Goal: Information Seeking & Learning: Learn about a topic

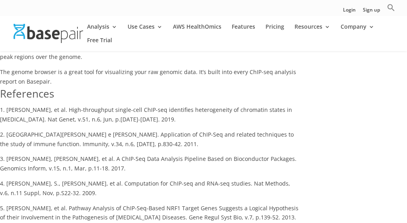
scroll to position [1473, 0]
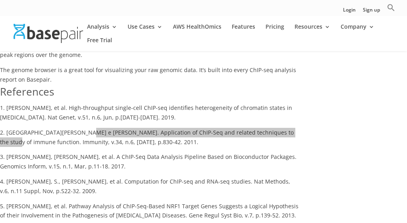
drag, startPoint x: 72, startPoint y: 90, endPoint x: 283, endPoint y: 91, distance: 210.2
click at [283, 128] on p "2. Northrup, D. L. e K. Zhao. Application of ChIP-Seq and related techniques to…" at bounding box center [150, 140] width 300 height 25
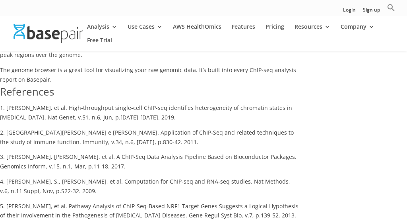
click at [146, 128] on p "2. Northrup, D. L. e K. Zhao. Application of ChIP-Seq and related techniques to…" at bounding box center [150, 140] width 300 height 25
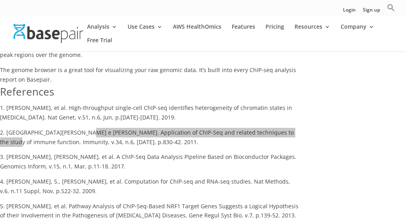
drag, startPoint x: 74, startPoint y: 90, endPoint x: 281, endPoint y: 90, distance: 207.1
click at [281, 128] on p "2. Northrup, D. L. e K. Zhao. Application of ChIP-Seq and related techniques to…" at bounding box center [150, 140] width 300 height 25
click at [271, 28] on link "Pricing" at bounding box center [274, 31] width 19 height 14
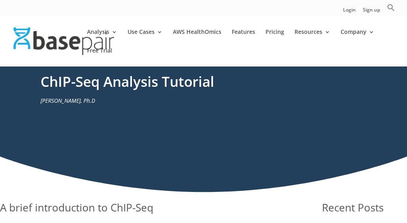
scroll to position [0, 0]
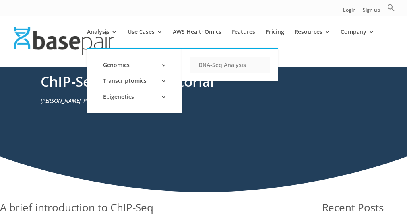
click at [208, 62] on link "DNA-Seq Analysis" at bounding box center [229, 65] width 79 height 16
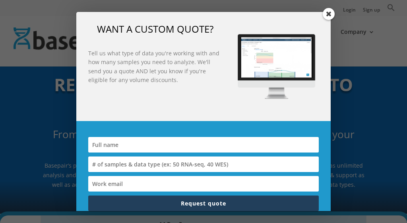
click at [328, 12] on span at bounding box center [329, 14] width 12 height 12
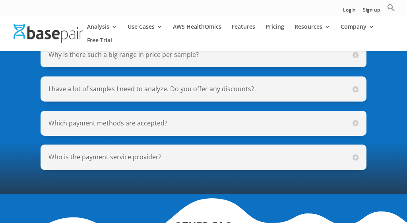
scroll to position [750, 0]
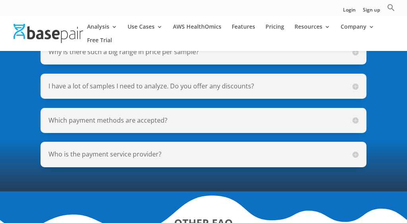
click at [355, 81] on h5 "I have a lot of samples I need to analyze. Do you offer any discounts?" at bounding box center [203, 85] width 310 height 9
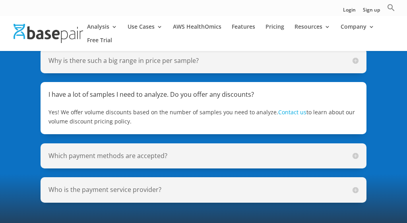
scroll to position [712, 0]
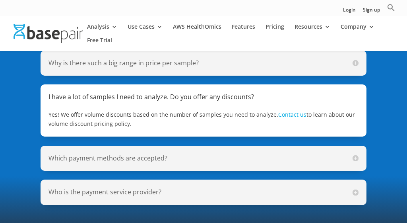
click at [356, 187] on h5 "Who is the payment service provider?" at bounding box center [203, 191] width 310 height 9
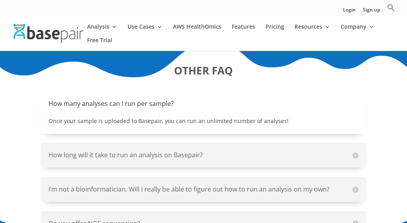
scroll to position [893, 0]
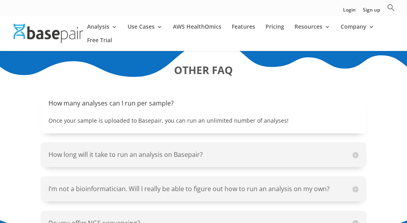
click at [353, 150] on h5 "How long will it take to run an analysis on Basepair?" at bounding box center [203, 154] width 310 height 9
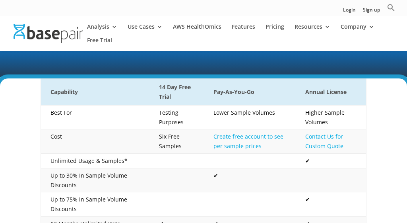
scroll to position [125, 0]
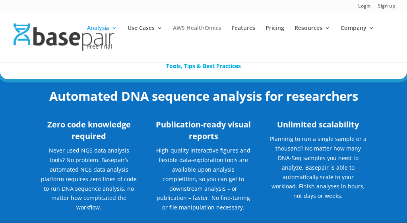
click at [201, 28] on link "AWS HealthOmics" at bounding box center [197, 34] width 48 height 19
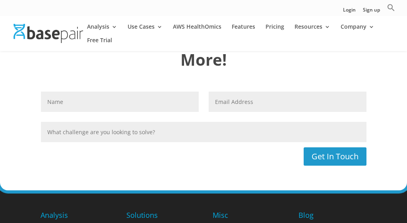
scroll to position [2126, 0]
